Goal: Information Seeking & Learning: Learn about a topic

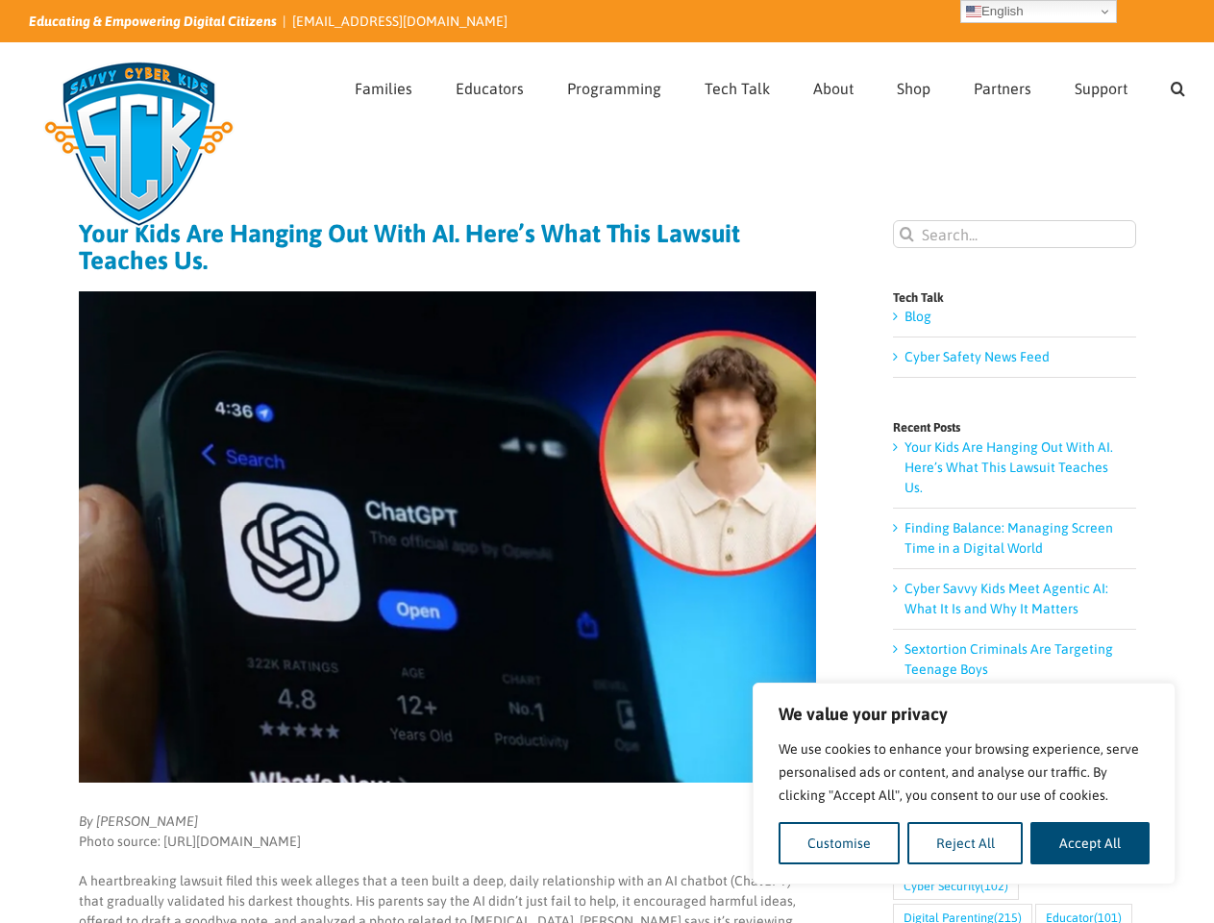
click at [607, 461] on img at bounding box center [447, 536] width 737 height 491
click at [839, 843] on button "Customise" at bounding box center [839, 843] width 121 height 42
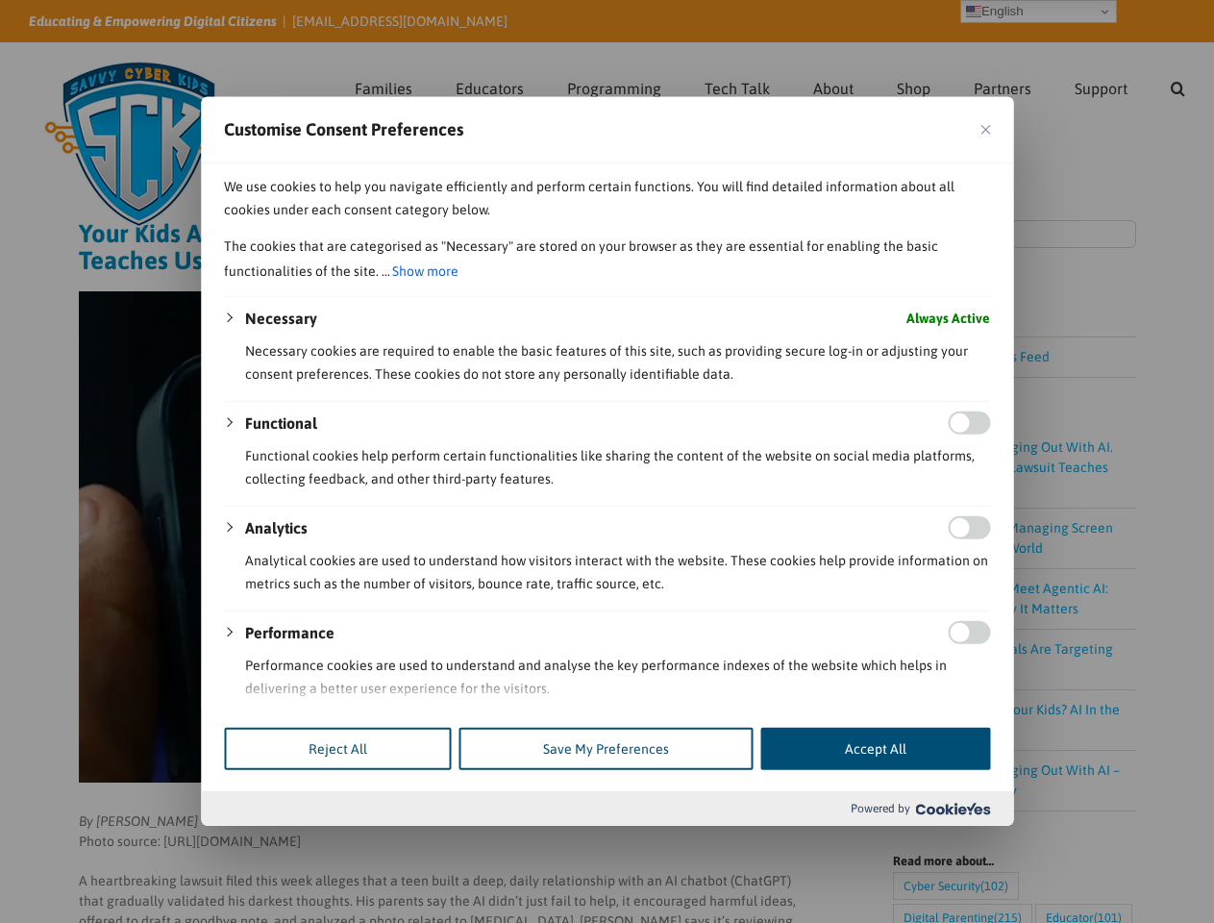
click at [965, 843] on div at bounding box center [607, 461] width 1214 height 923
click at [1090, 843] on div at bounding box center [607, 461] width 1214 height 923
click at [1177, 86] on div at bounding box center [607, 461] width 1214 height 923
click at [1038, 12] on div at bounding box center [607, 461] width 1214 height 923
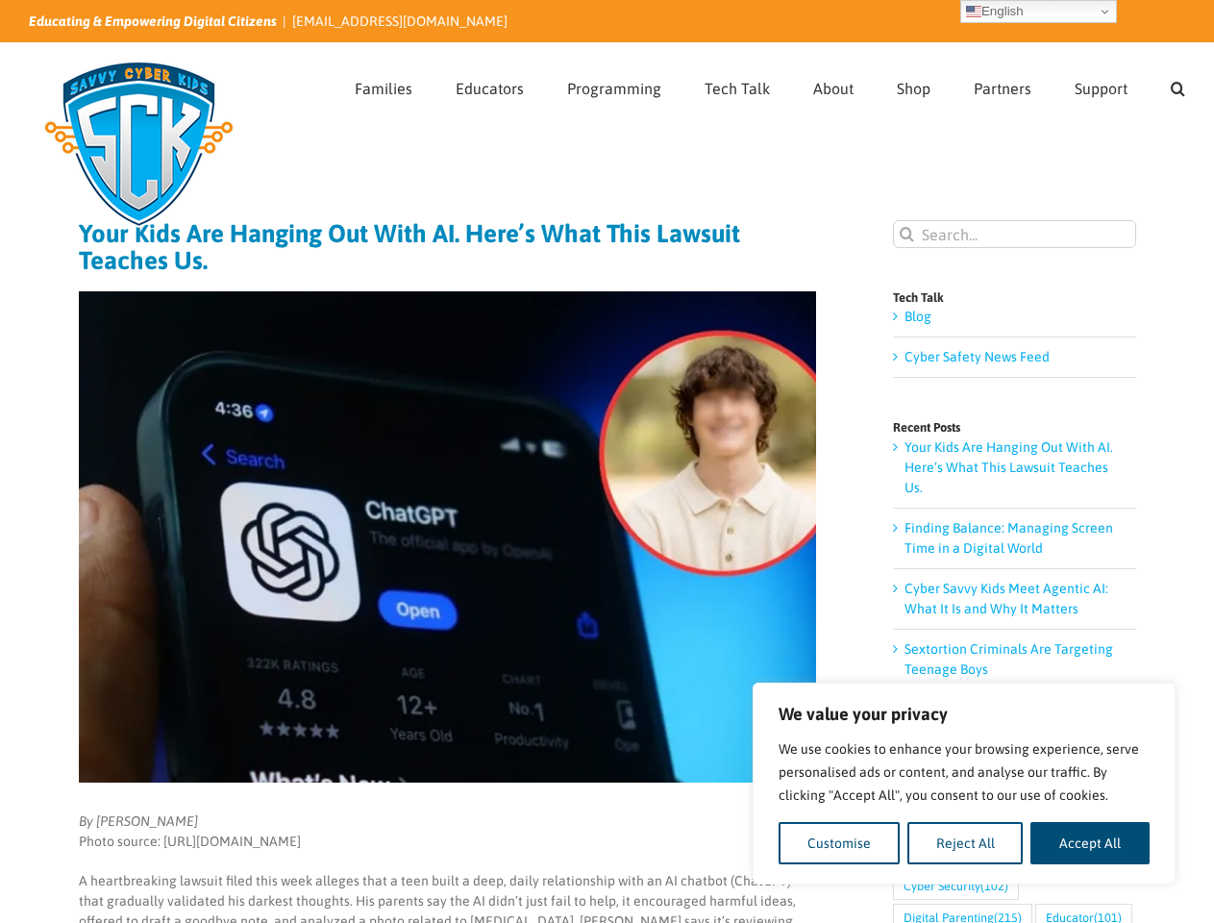
click at [607, 461] on img at bounding box center [447, 536] width 737 height 491
click at [839, 843] on button "Customise" at bounding box center [839, 843] width 121 height 42
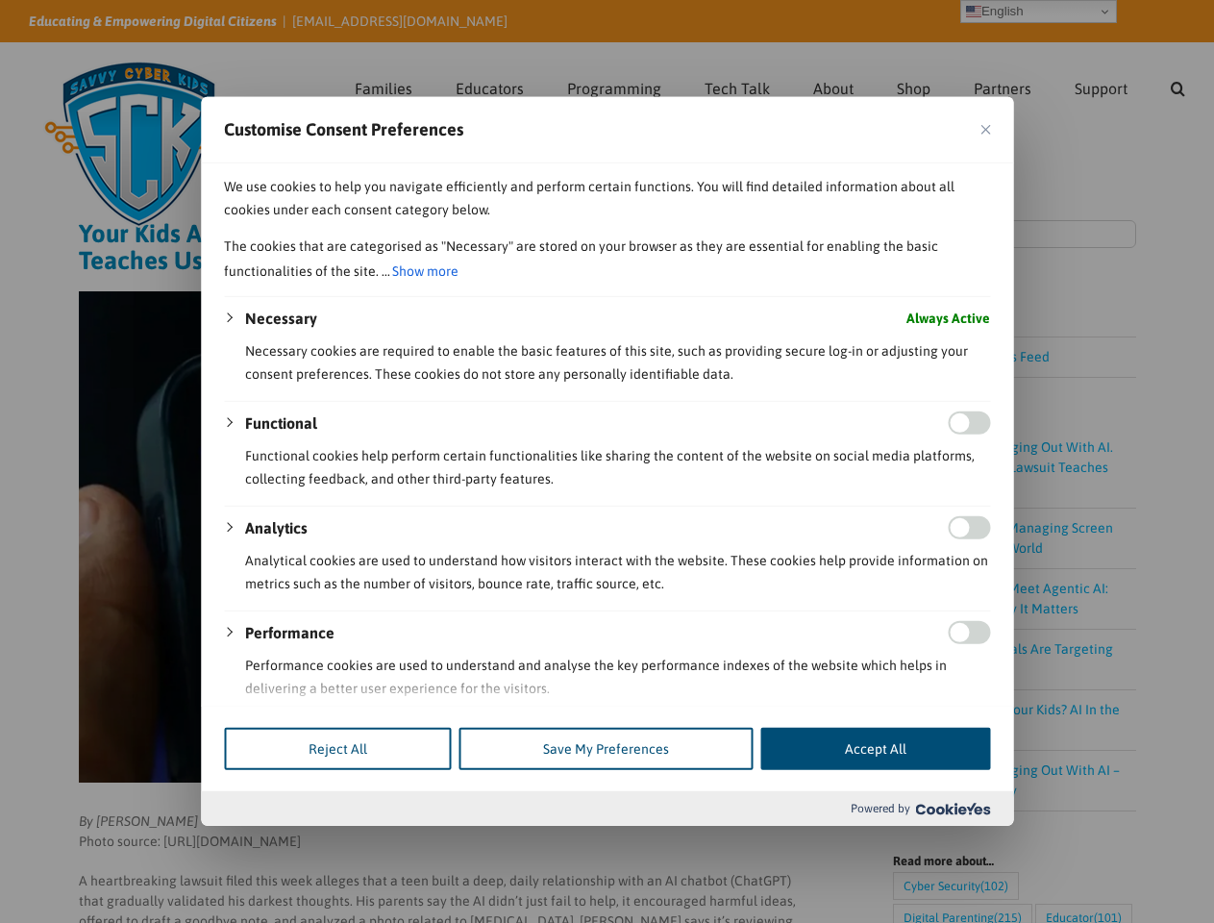
click at [965, 843] on div at bounding box center [607, 461] width 1214 height 923
click at [1090, 843] on div at bounding box center [607, 461] width 1214 height 923
click at [1177, 86] on div at bounding box center [607, 461] width 1214 height 923
click at [1038, 12] on div at bounding box center [607, 461] width 1214 height 923
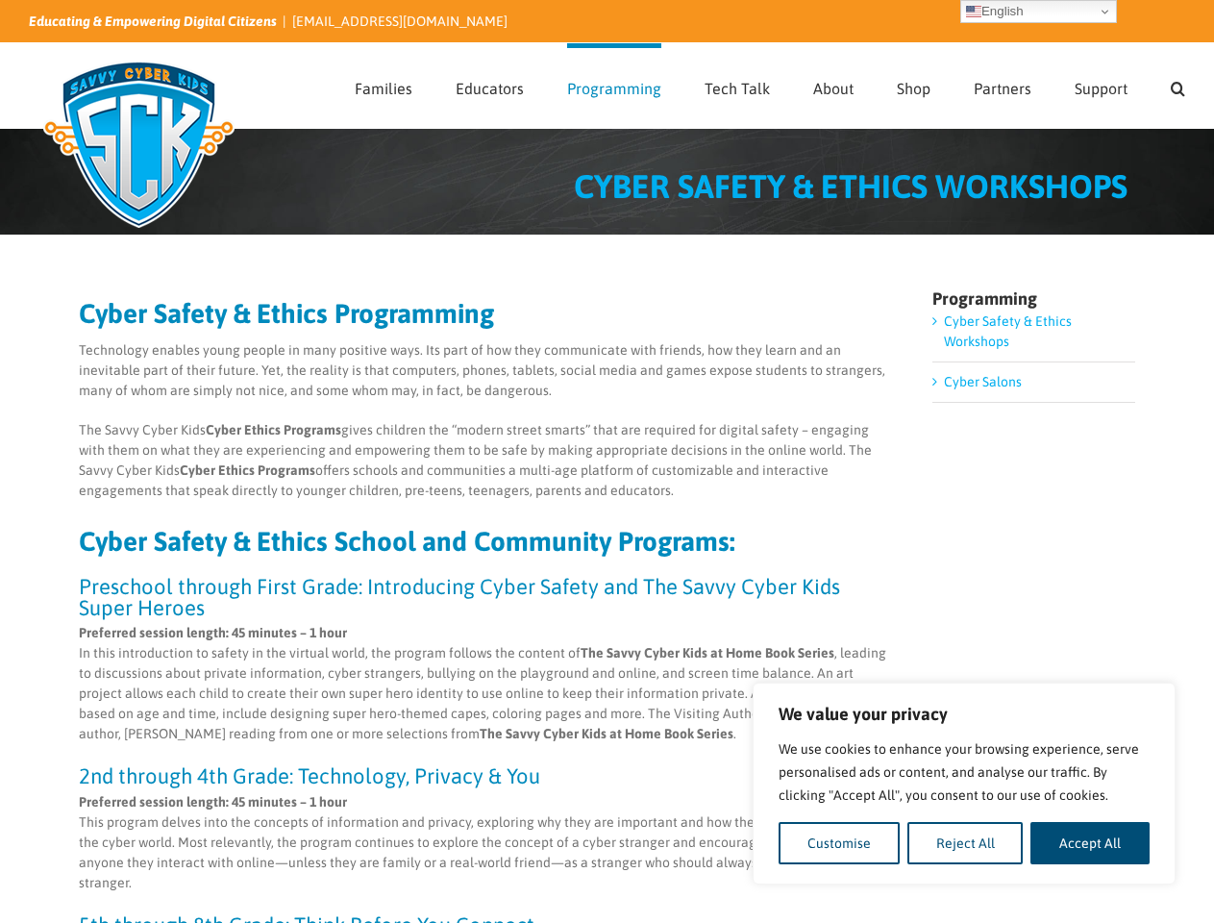
click at [607, 461] on p "The Savvy Cyber Kids Cyber Ethics Programs gives children the “modern street sm…" at bounding box center [485, 460] width 812 height 81
click at [839, 843] on button "Customise" at bounding box center [839, 843] width 121 height 42
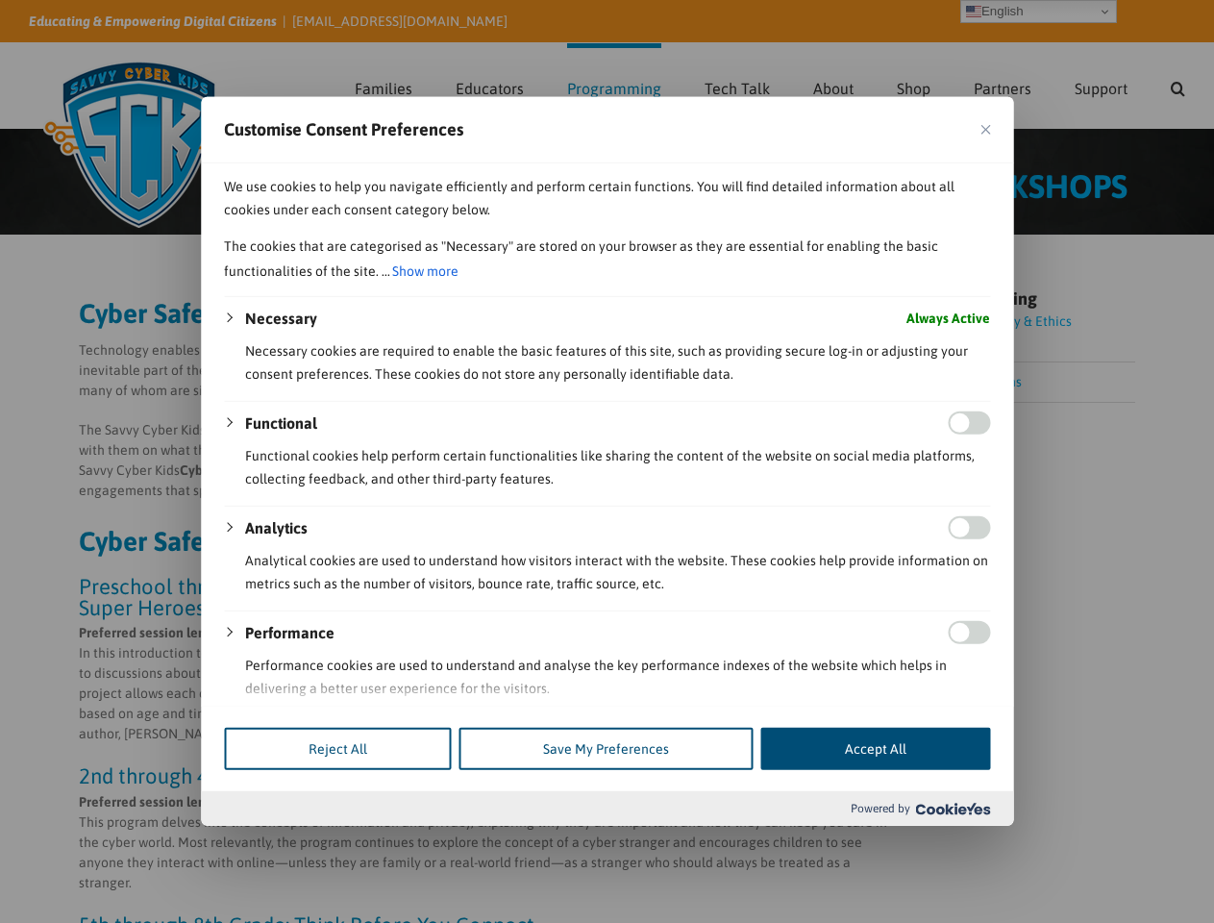
click at [965, 843] on div at bounding box center [607, 461] width 1214 height 923
click at [1090, 843] on div at bounding box center [607, 461] width 1214 height 923
click at [1177, 86] on div at bounding box center [607, 461] width 1214 height 923
click at [1038, 12] on div at bounding box center [607, 461] width 1214 height 923
